Goal: Ask a question

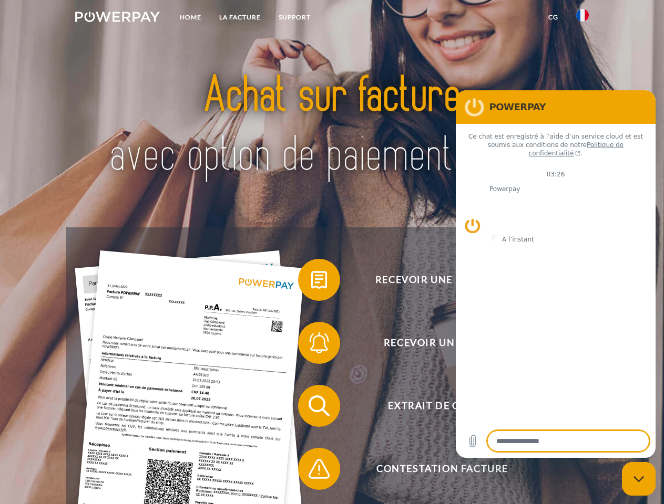
click at [117, 18] on img at bounding box center [117, 17] width 85 height 11
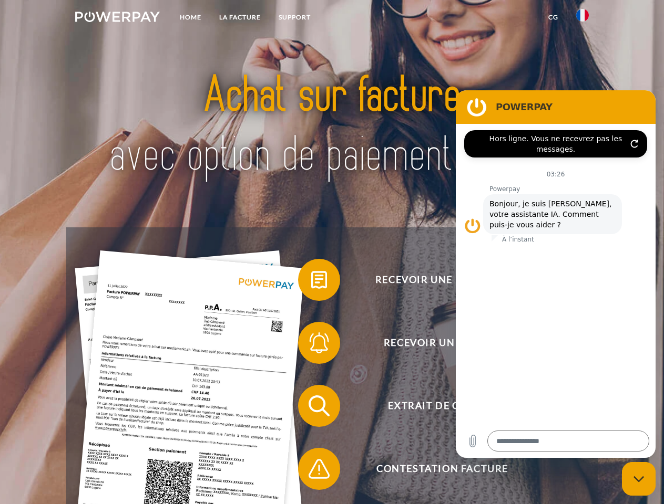
click at [582, 18] on img at bounding box center [582, 15] width 13 height 13
click at [553, 17] on link "CG" at bounding box center [553, 17] width 28 height 19
click at [311, 282] on span at bounding box center [303, 280] width 53 height 53
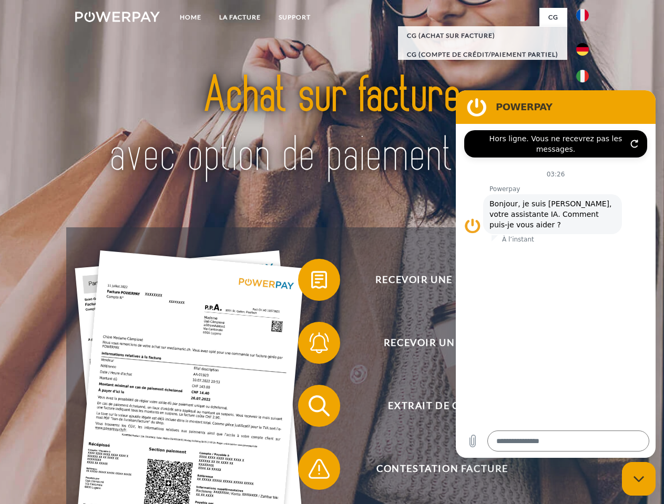
click at [311, 345] on span at bounding box center [303, 343] width 53 height 53
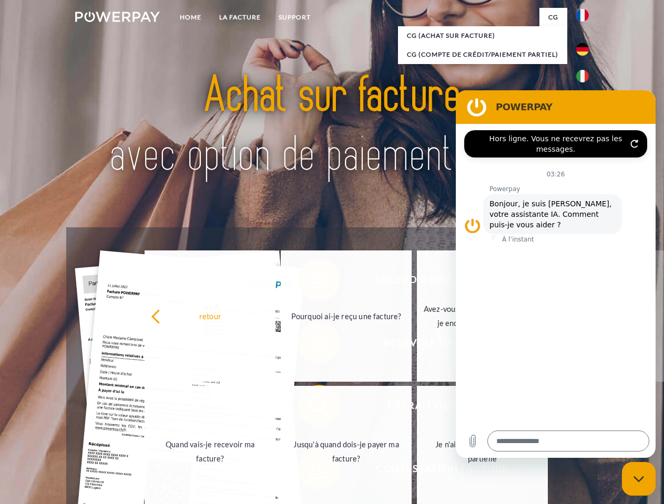
click at [311, 408] on link "Jusqu'à quand dois-je payer ma facture?" at bounding box center [346, 451] width 131 height 131
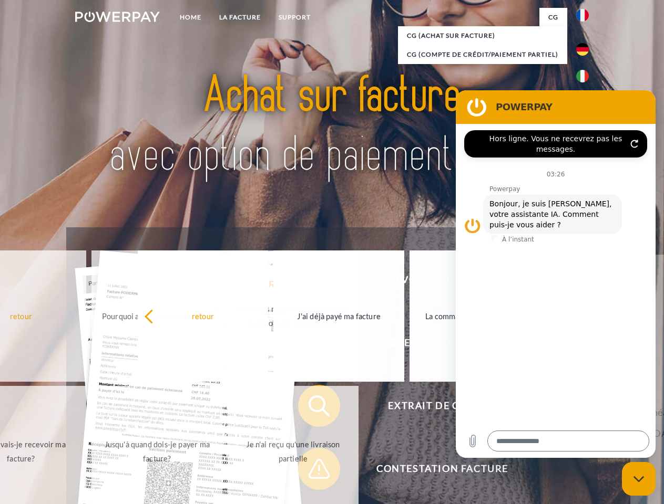
click at [311, 471] on span at bounding box center [303, 469] width 53 height 53
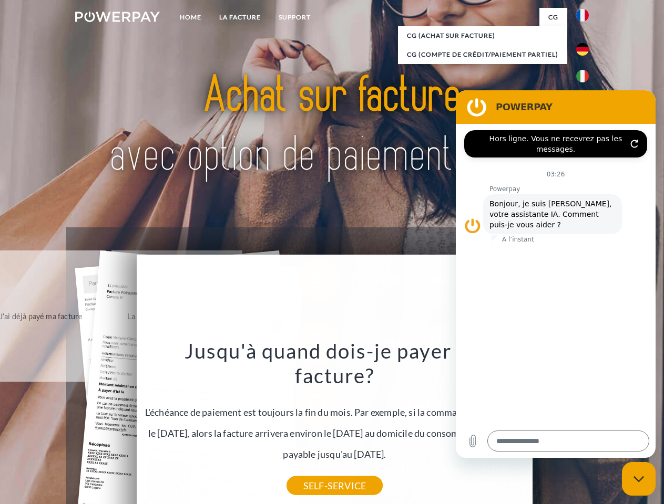
click at [638, 479] on icon "Fermer la fenêtre de messagerie" at bounding box center [638, 479] width 11 height 7
type textarea "*"
